Goal: Information Seeking & Learning: Understand process/instructions

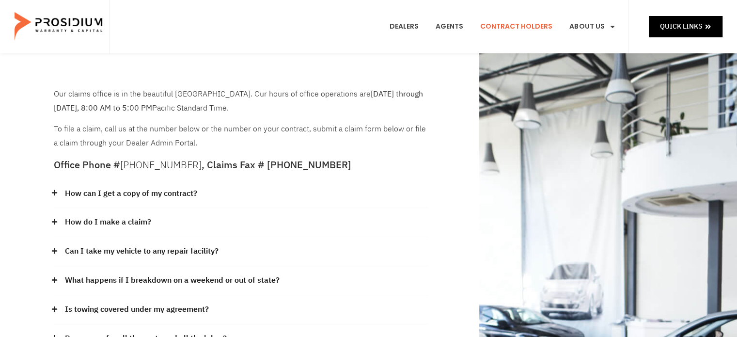
click at [142, 192] on link "How can I get a copy of my contract?" at bounding box center [131, 193] width 132 height 14
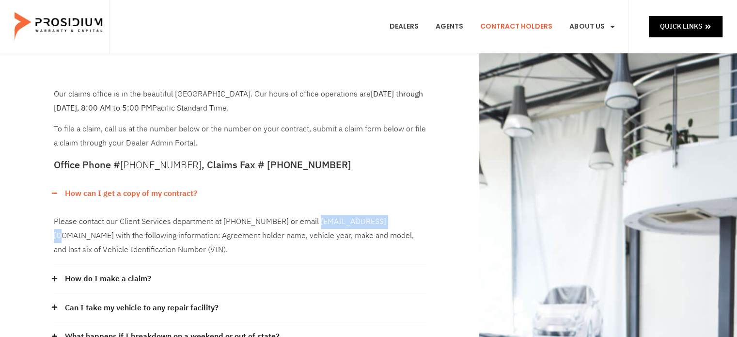
drag, startPoint x: 310, startPoint y: 222, endPoint x: 385, endPoint y: 223, distance: 75.5
click at [385, 223] on div "Please contact our Client Services department at [PHONE_NUMBER] or email [EMAIL…" at bounding box center [241, 235] width 374 height 57
copy div "[EMAIL_ADDRESS][DOMAIN_NAME]"
drag, startPoint x: 271, startPoint y: 257, endPoint x: 181, endPoint y: 251, distance: 90.2
click at [271, 257] on div "Please contact our Client Services department at [PHONE_NUMBER] or email [EMAIL…" at bounding box center [241, 235] width 374 height 57
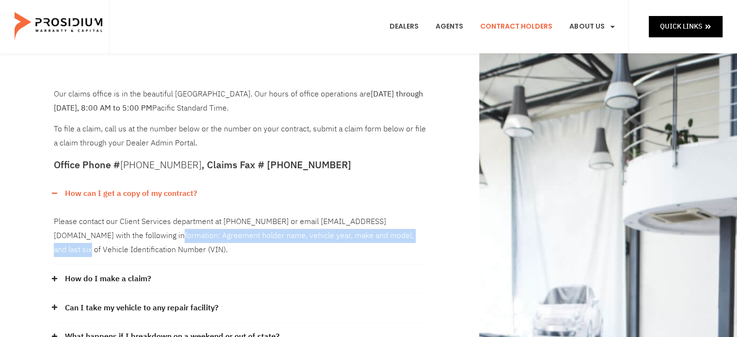
drag, startPoint x: 131, startPoint y: 235, endPoint x: 395, endPoint y: 232, distance: 264.4
click at [395, 232] on div "Please contact our Client Services department at [PHONE_NUMBER] or email [EMAIL…" at bounding box center [241, 235] width 374 height 57
copy div "Agreement holder name, vehicle year, make and model, and last six of Vehicle"
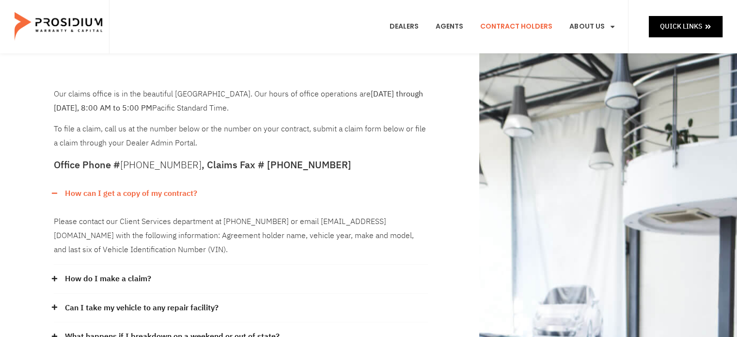
click at [157, 306] on link "Can I take my vehicle to any repair facility?" at bounding box center [142, 308] width 154 height 14
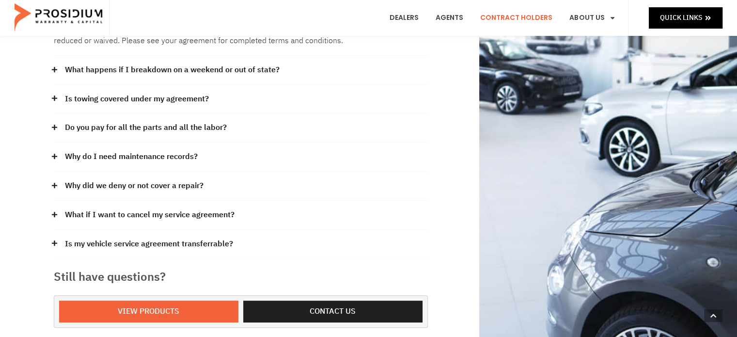
scroll to position [330, 0]
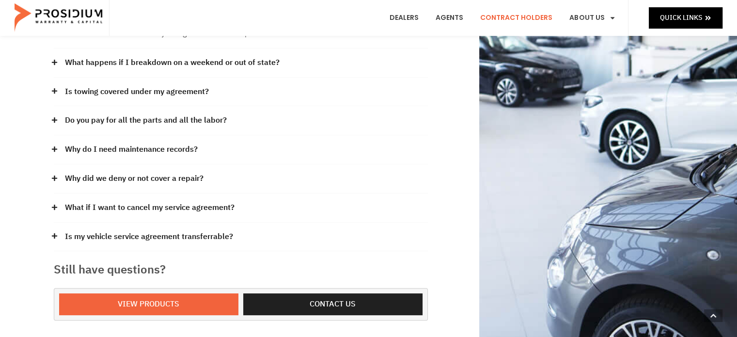
click at [150, 148] on link "Why do I need maintenance records?" at bounding box center [131, 149] width 133 height 14
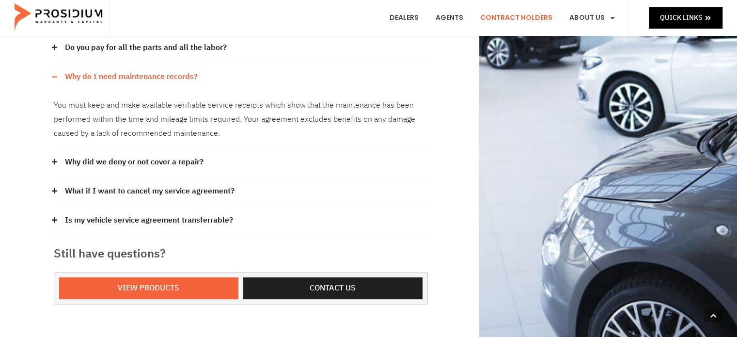
scroll to position [410, 0]
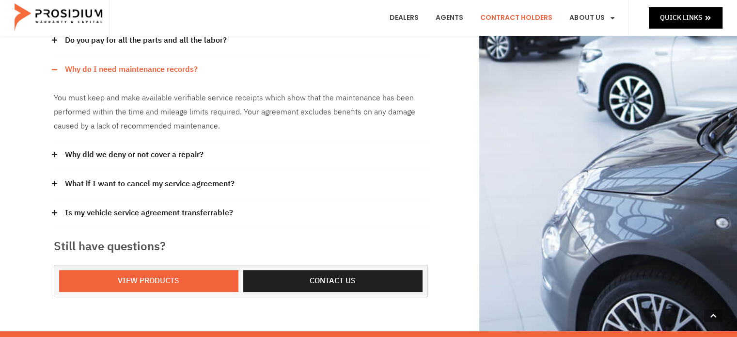
click at [130, 152] on link "Why did we deny or not cover a repair?" at bounding box center [134, 155] width 138 height 14
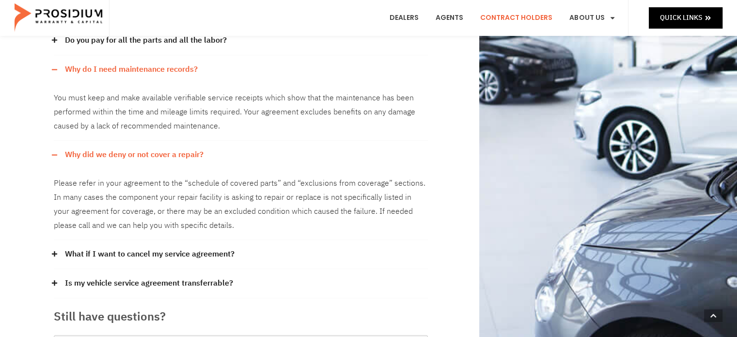
click at [148, 285] on link "Is my vehicle service agreement transferrable?" at bounding box center [149, 283] width 168 height 14
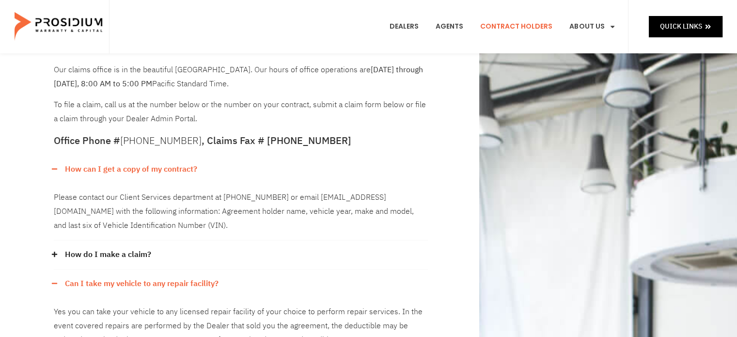
scroll to position [0, 0]
